Goal: Task Accomplishment & Management: Use online tool/utility

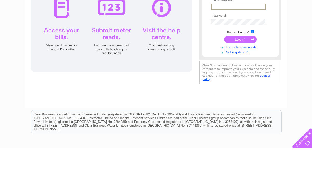
type input "kazhendry@icloud.com"
click at [240, 80] on input "submit" at bounding box center [240, 78] width 32 height 7
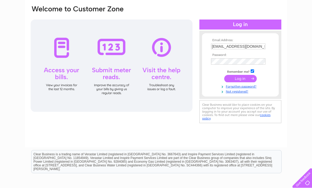
click at [245, 79] on input "submit" at bounding box center [240, 78] width 32 height 7
click at [243, 80] on input "submit" at bounding box center [240, 78] width 32 height 7
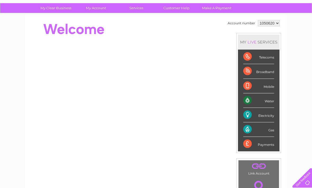
scroll to position [36, 0]
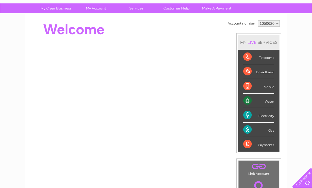
click at [268, 101] on div "Water" at bounding box center [258, 101] width 31 height 15
click at [273, 104] on div "Water" at bounding box center [258, 101] width 31 height 15
click at [257, 100] on div "Water" at bounding box center [258, 101] width 31 height 15
click at [263, 102] on div "Water" at bounding box center [258, 101] width 31 height 15
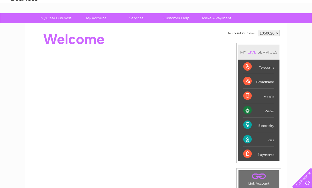
scroll to position [26, 0]
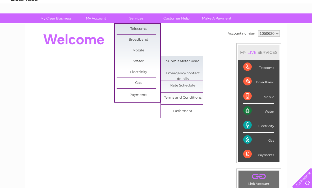
click at [191, 60] on link "Submit Meter Read" at bounding box center [183, 61] width 44 height 11
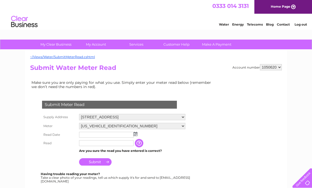
click at [137, 134] on img at bounding box center [135, 134] width 4 height 4
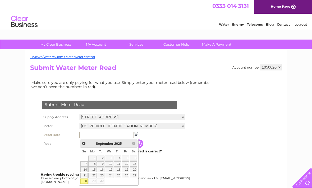
click at [87, 179] on link "28" at bounding box center [83, 181] width 7 height 5
type input "2025/09/28"
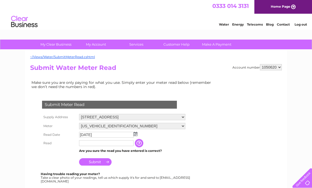
click at [87, 145] on input "text" at bounding box center [106, 144] width 54 height 6
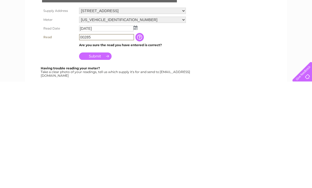
type input "00285"
click at [109, 159] on input "Submit" at bounding box center [95, 162] width 32 height 7
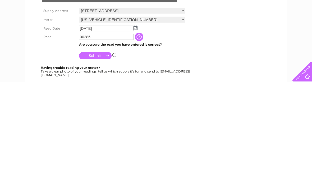
scroll to position [106, 0]
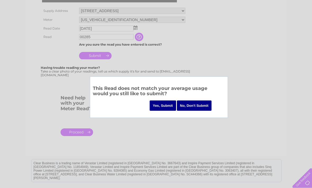
click at [164, 107] on input "Yes, Submit" at bounding box center [163, 106] width 26 height 10
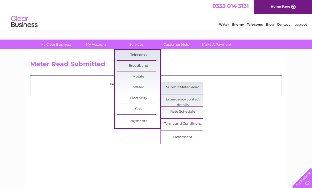
click at [187, 89] on link "Submit Meter Read" at bounding box center [183, 87] width 44 height 11
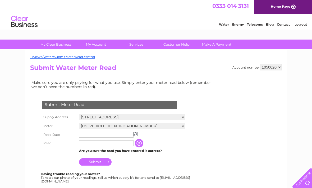
click at [185, 117] on select "[STREET_ADDRESS] [STREET_ADDRESS]" at bounding box center [132, 117] width 106 height 6
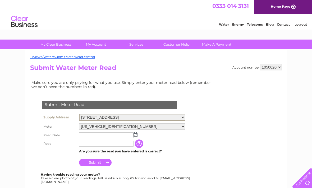
select select "467471"
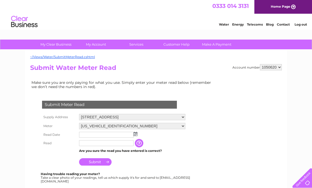
click at [138, 133] on td at bounding box center [132, 135] width 109 height 8
click at [137, 135] on img at bounding box center [135, 134] width 4 height 4
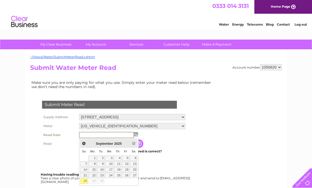
click at [87, 181] on link "28" at bounding box center [83, 181] width 7 height 5
type input "[DATE]"
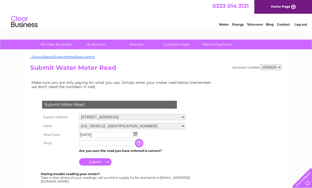
click at [88, 145] on input "text" at bounding box center [106, 144] width 54 height 6
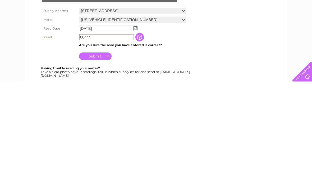
type input "00444"
click at [105, 159] on input "Submit" at bounding box center [95, 162] width 32 height 7
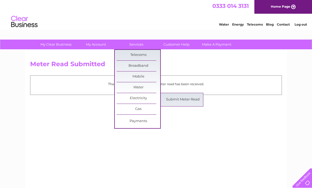
click at [186, 99] on link "Submit Meter Read" at bounding box center [183, 100] width 44 height 11
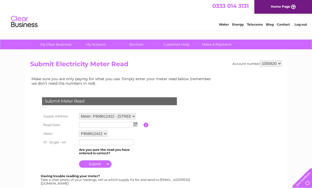
click at [134, 116] on select "Meter: P908612422 - [STREET_ADDRESS]" at bounding box center [107, 116] width 57 height 6
click at [137, 123] on img at bounding box center [135, 125] width 4 height 4
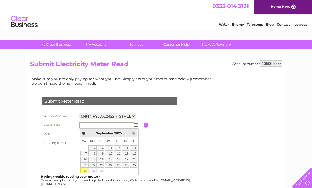
click at [85, 171] on link "28" at bounding box center [83, 171] width 7 height 5
type input "2025/09/28"
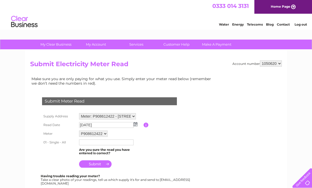
click at [87, 144] on input "text" at bounding box center [106, 143] width 54 height 6
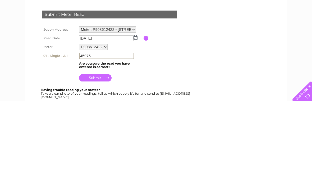
type input "45975"
click at [109, 161] on input "submit" at bounding box center [95, 164] width 32 height 7
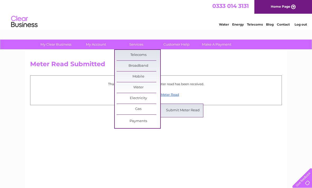
click at [186, 110] on link "Submit Meter Read" at bounding box center [183, 110] width 44 height 11
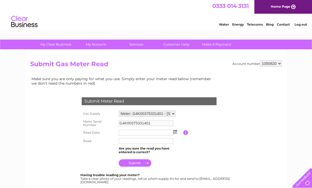
click at [174, 113] on select "Meter: G4K00375331401 - 281 Stonelaw Road, Rutherglen, Glasgow, G73 3RN" at bounding box center [147, 114] width 57 height 6
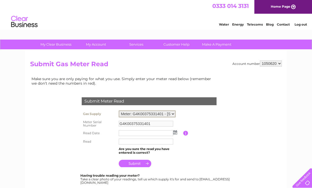
click at [177, 130] on img at bounding box center [175, 132] width 4 height 4
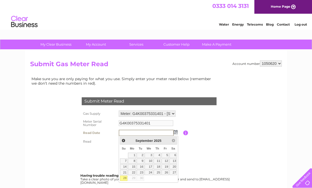
click at [126, 178] on link "28" at bounding box center [123, 178] width 7 height 5
type input "2025/09/28"
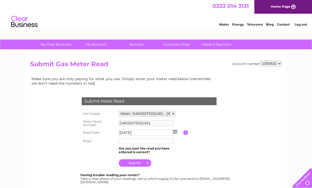
click at [125, 141] on input "text" at bounding box center [146, 141] width 54 height 6
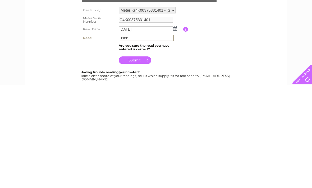
type input "0986"
click at [149, 160] on input "submit" at bounding box center [135, 163] width 32 height 7
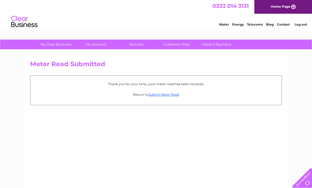
click at [4, 187] on div "My Clear Business Login Details My Details My Preferences Link Account My Accou…" at bounding box center [156, 164] width 312 height 249
click at [302, 24] on link "Log out" at bounding box center [300, 24] width 12 height 4
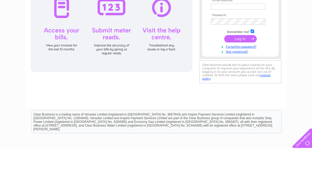
scroll to position [40, 0]
